Goal: Task Accomplishment & Management: Use online tool/utility

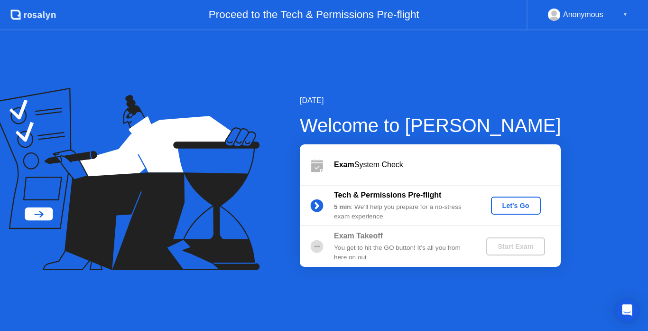
click at [516, 207] on div "Let's Go" at bounding box center [516, 206] width 42 height 8
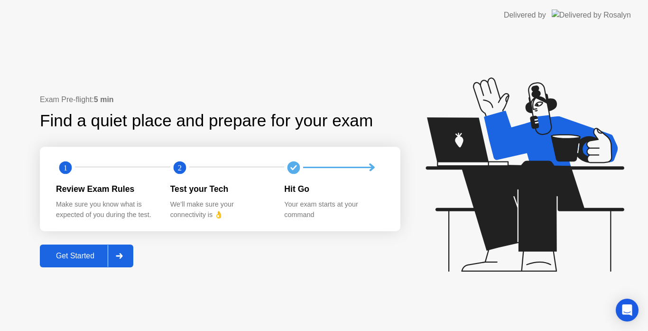
click at [123, 258] on icon at bounding box center [119, 256] width 7 height 6
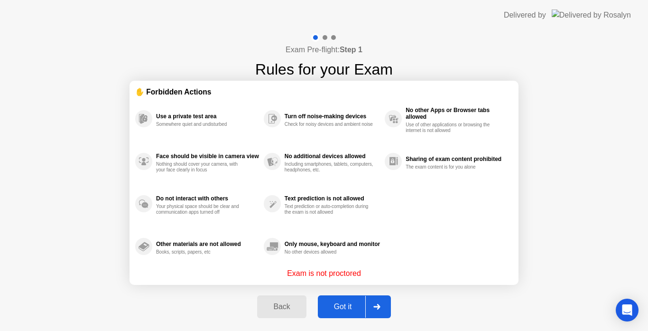
click at [587, 127] on div "Exam Pre-flight: Step 1 Rules for your Exam ✋ Forbidden Actions Use a private t…" at bounding box center [324, 180] width 648 height 301
click at [551, 247] on div "Exam Pre-flight: Step 1 Rules for your Exam ✋ Forbidden Actions Use a private t…" at bounding box center [324, 180] width 648 height 301
click at [606, 162] on div "Exam Pre-flight: Step 1 Rules for your Exam ✋ Forbidden Actions Use a private t…" at bounding box center [324, 180] width 648 height 301
click at [354, 308] on div "Got it" at bounding box center [343, 306] width 45 height 9
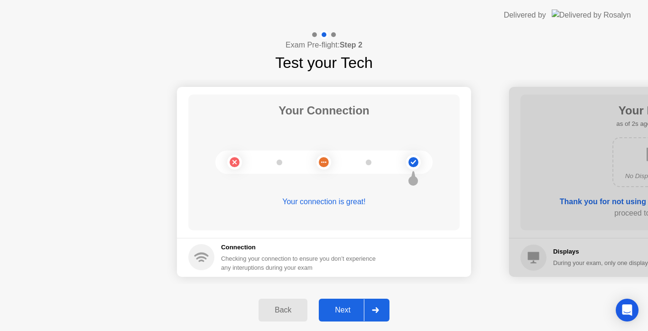
click at [350, 307] on div "Next" at bounding box center [343, 309] width 42 height 9
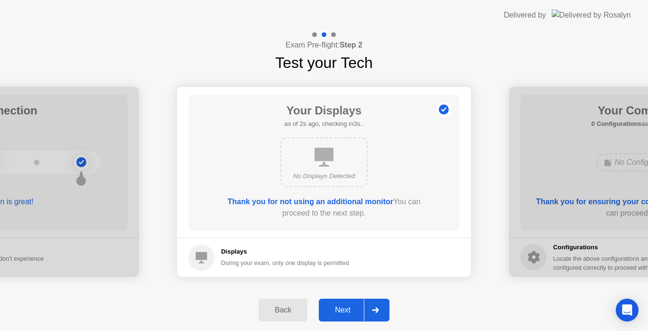
click at [350, 307] on div "Next" at bounding box center [343, 309] width 42 height 9
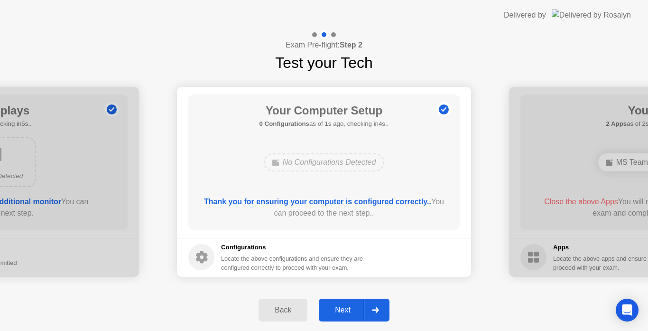
click at [350, 307] on div "Next" at bounding box center [343, 309] width 42 height 9
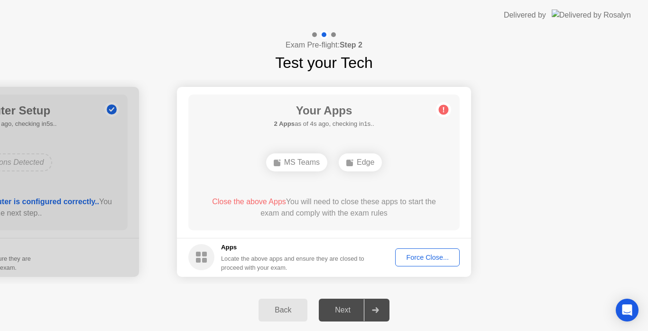
click at [421, 253] on div "Force Close..." at bounding box center [427, 257] width 58 height 8
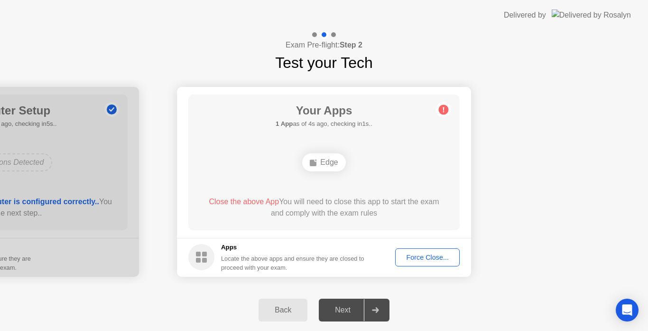
click at [405, 257] on div "Force Close..." at bounding box center [427, 257] width 58 height 8
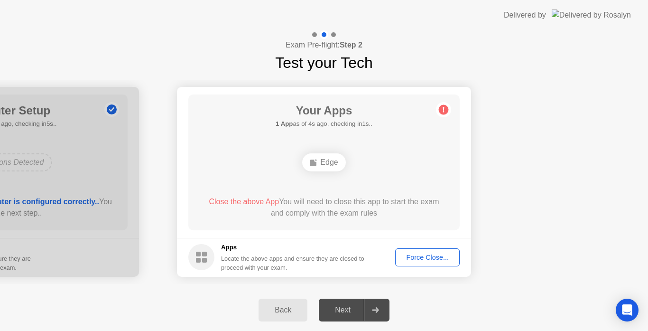
click at [427, 258] on div "Force Close..." at bounding box center [427, 257] width 58 height 8
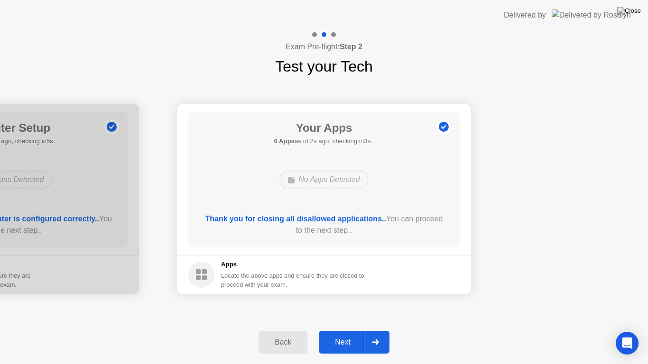
click at [344, 330] on div "Next" at bounding box center [343, 342] width 42 height 9
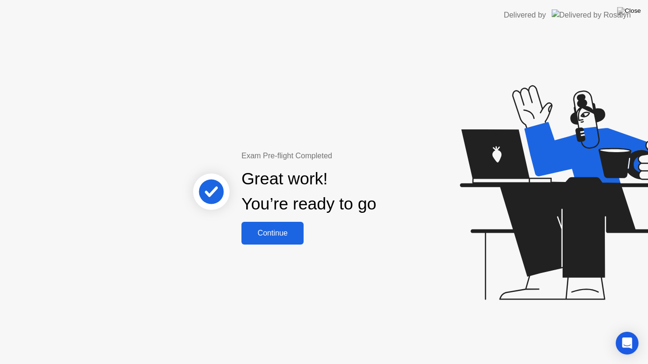
click at [287, 236] on div "Continue" at bounding box center [272, 233] width 56 height 9
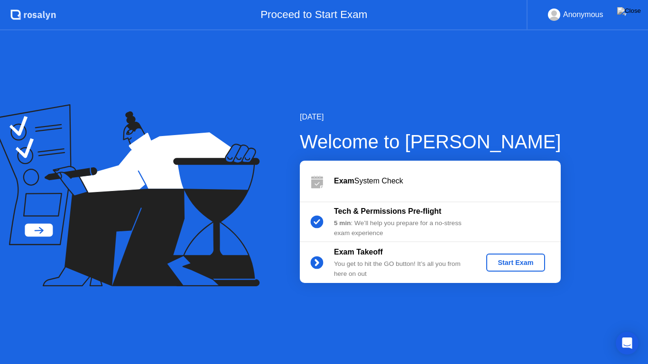
click at [512, 268] on button "Start Exam" at bounding box center [515, 263] width 58 height 18
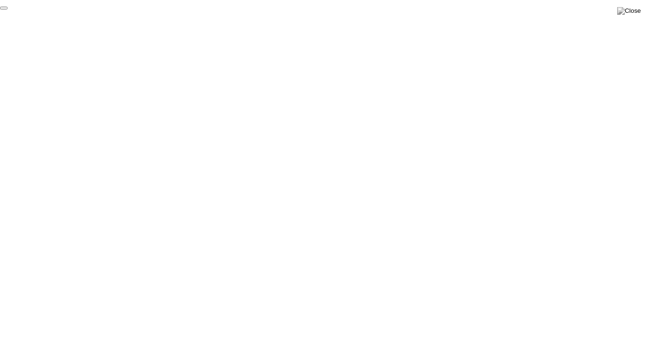
click at [8, 9] on button "End Proctoring Session" at bounding box center [4, 8] width 8 height 3
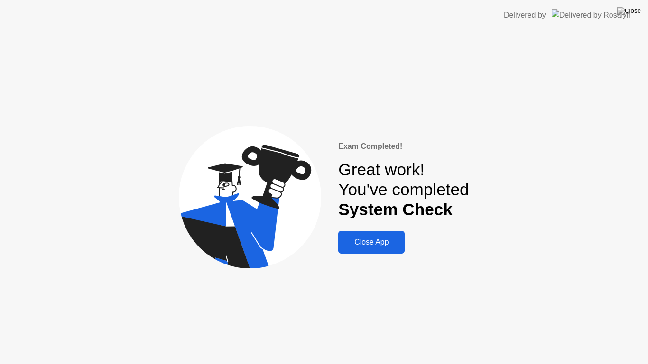
click at [388, 247] on div "Close App" at bounding box center [371, 242] width 61 height 9
